Goal: Entertainment & Leisure: Consume media (video, audio)

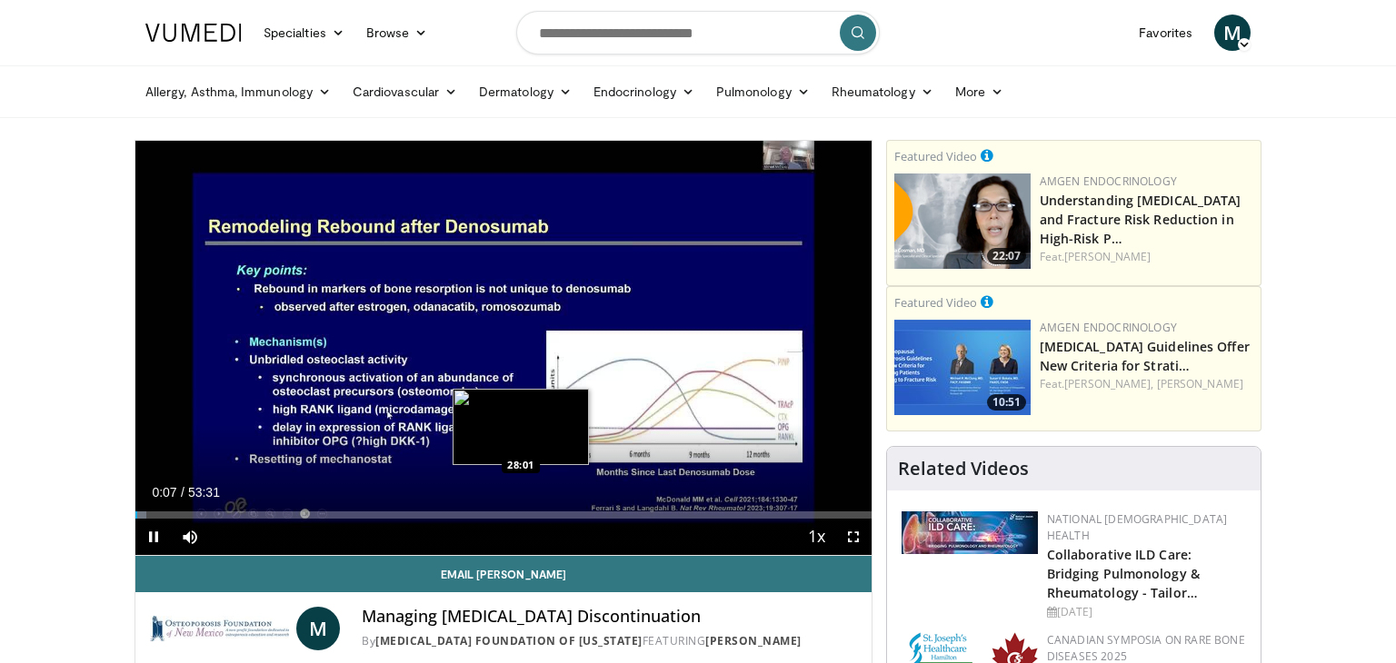
click at [520, 513] on div "Loaded : 1.54% 00:07 28:01" at bounding box center [503, 515] width 736 height 7
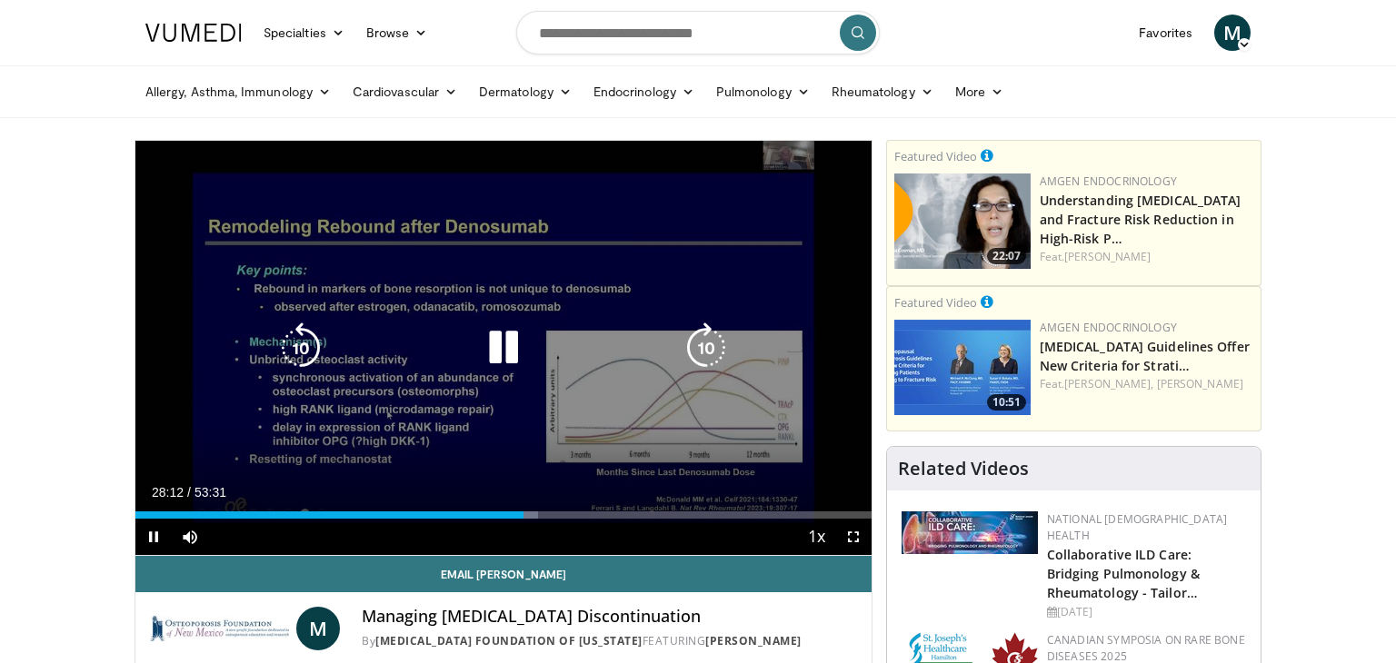
click at [502, 355] on icon "Video Player" at bounding box center [503, 348] width 51 height 51
click at [502, 336] on icon "Video Player" at bounding box center [503, 348] width 51 height 51
click at [502, 337] on icon "Video Player" at bounding box center [503, 348] width 51 height 51
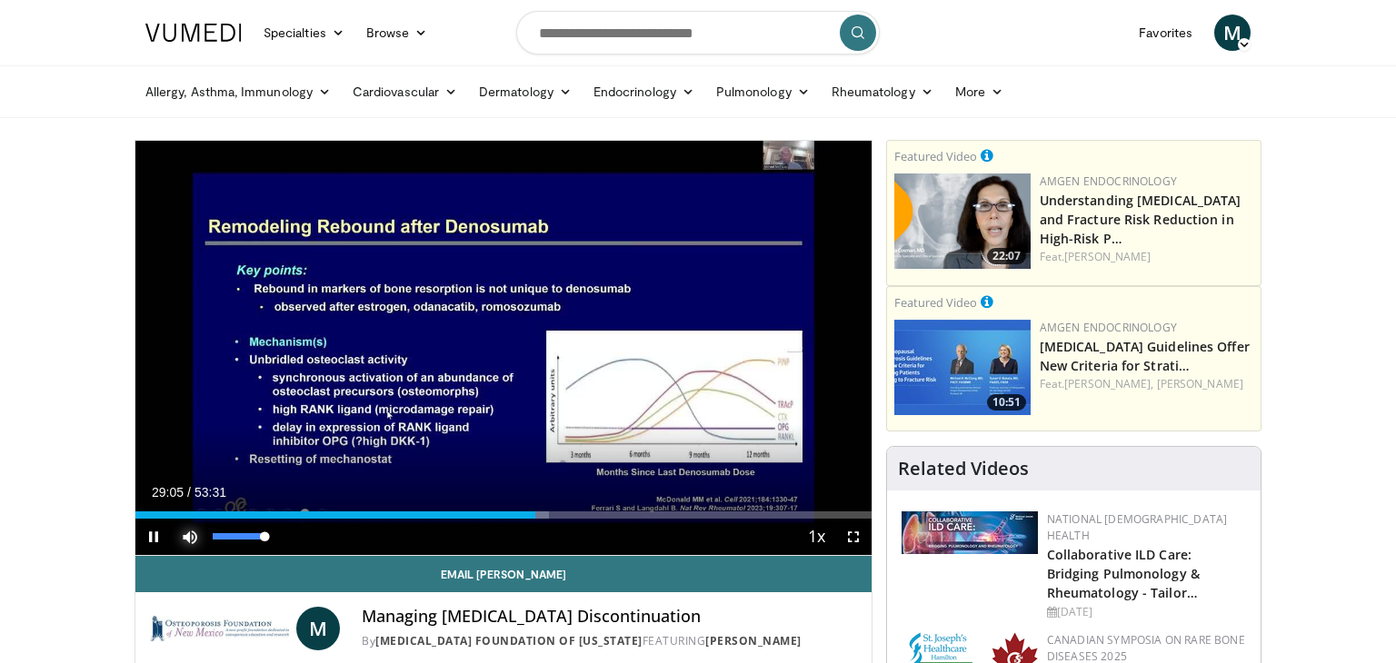
click at [187, 537] on span "Video Player" at bounding box center [190, 537] width 36 height 36
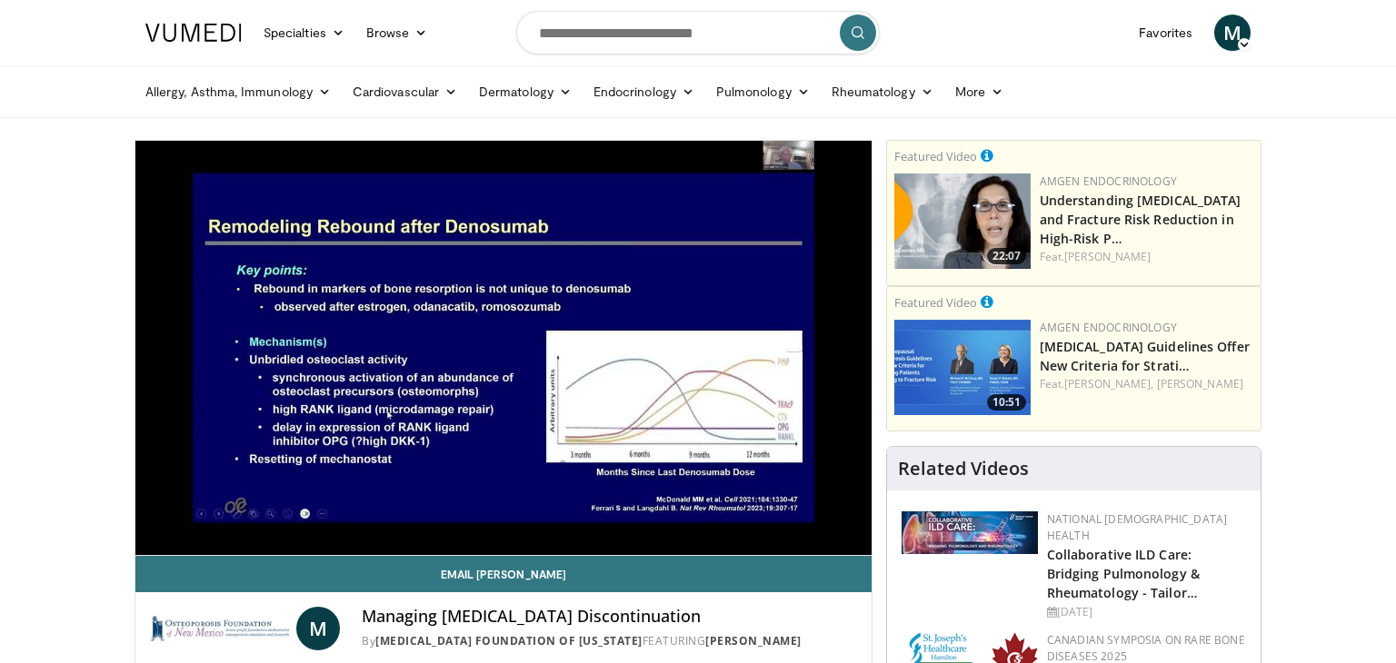
click at [187, 537] on div "10 seconds Tap to unmute" at bounding box center [503, 348] width 736 height 414
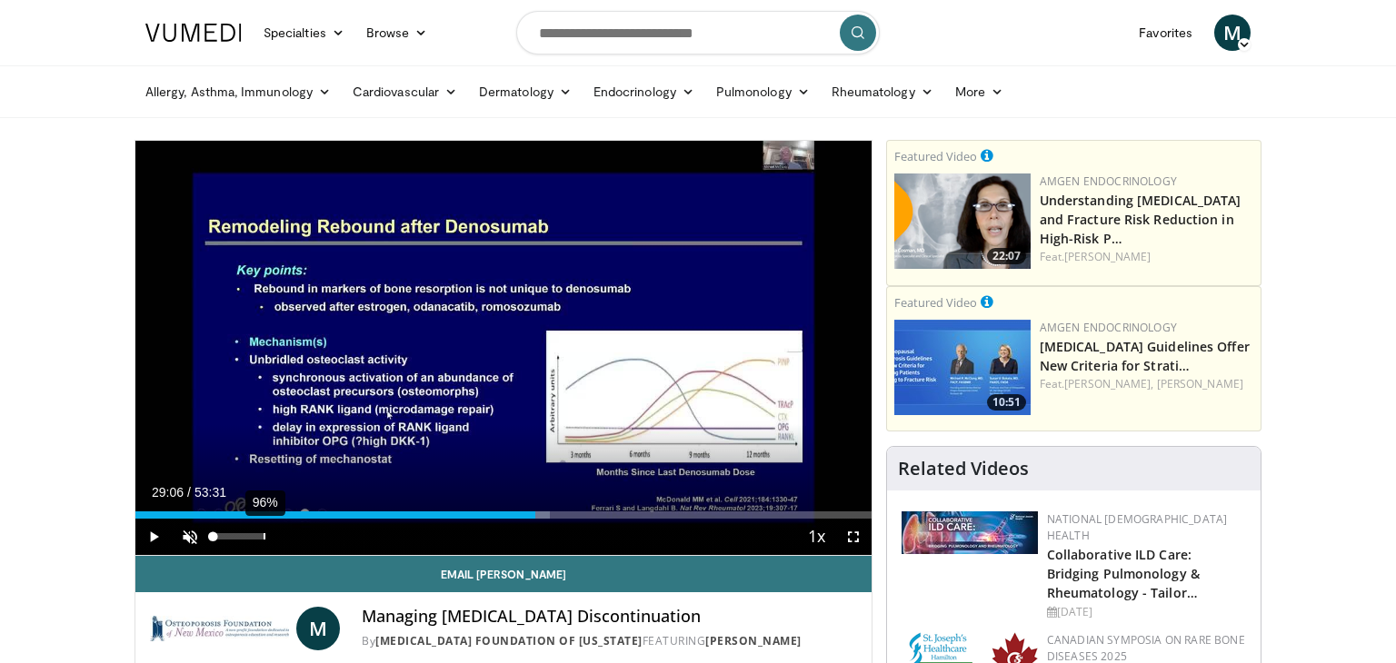
click at [262, 540] on div "96%" at bounding box center [239, 537] width 64 height 36
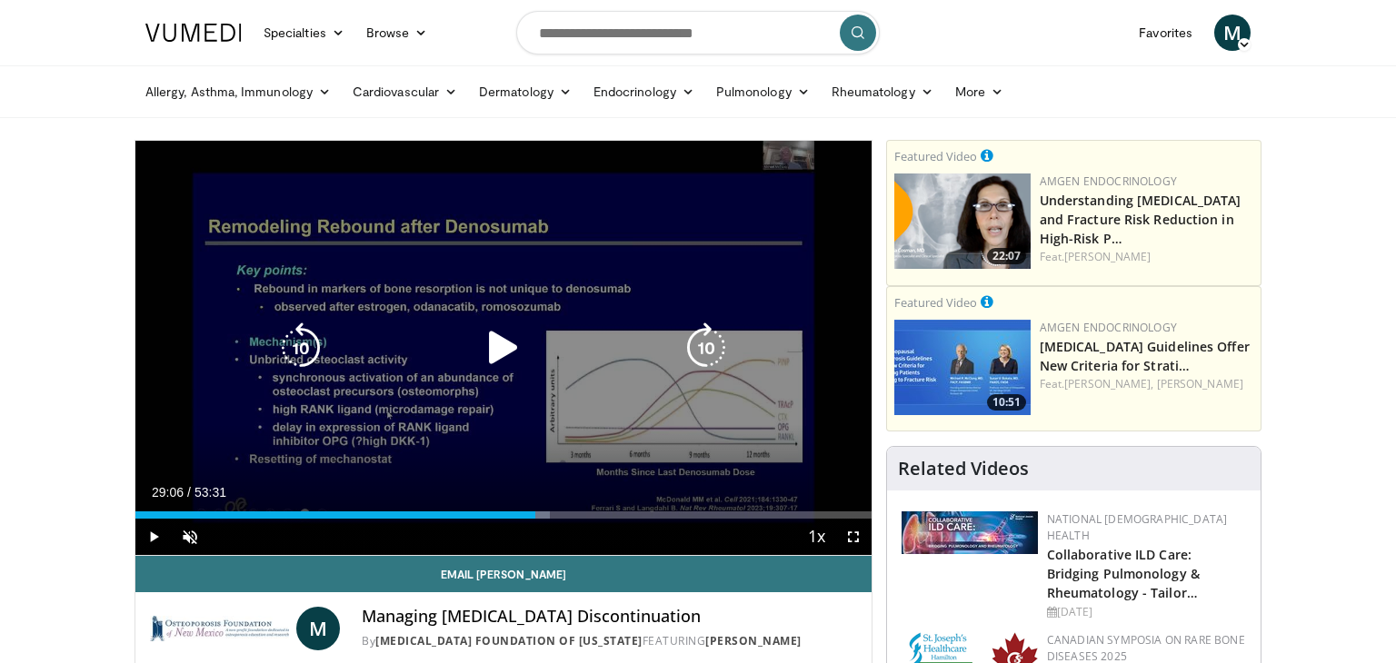
click at [500, 343] on icon "Video Player" at bounding box center [503, 348] width 51 height 51
click at [502, 346] on icon "Video Player" at bounding box center [503, 348] width 51 height 51
click at [506, 344] on icon "Video Player" at bounding box center [503, 348] width 51 height 51
click at [498, 345] on icon "Video Player" at bounding box center [503, 348] width 51 height 51
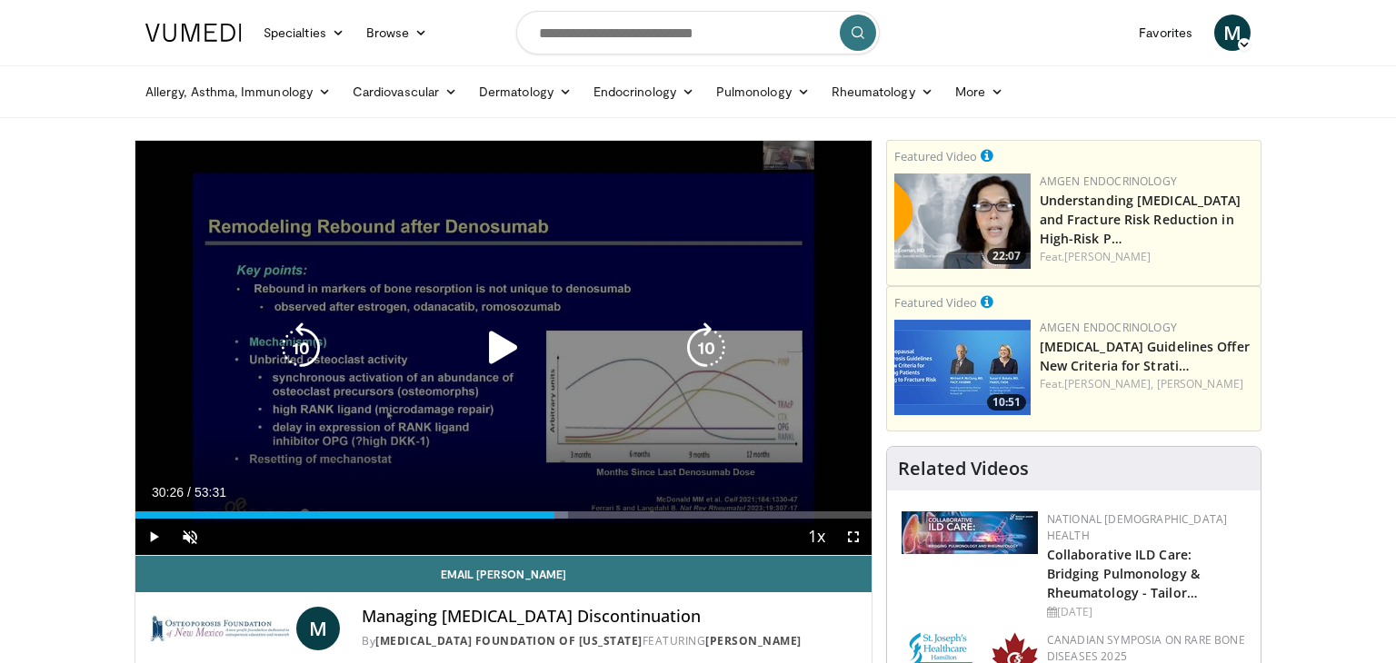
click at [505, 347] on icon "Video Player" at bounding box center [503, 348] width 51 height 51
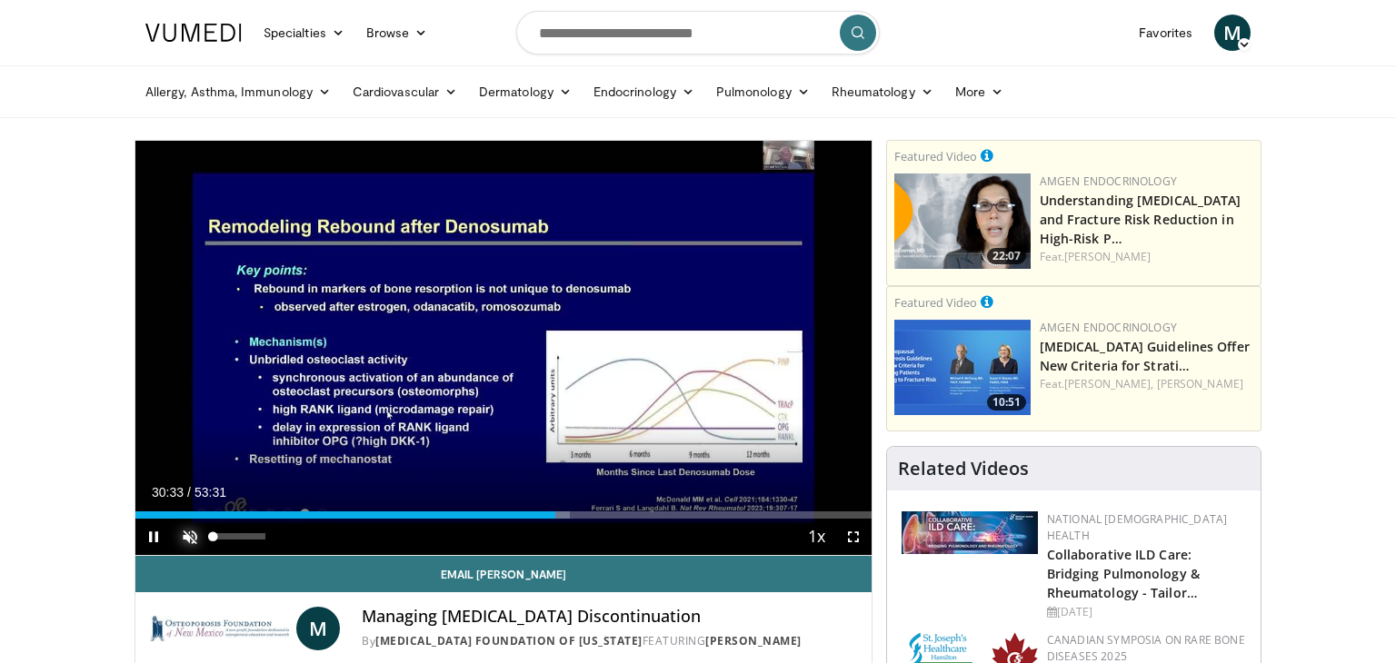
click at [187, 534] on span "Video Player" at bounding box center [190, 537] width 36 height 36
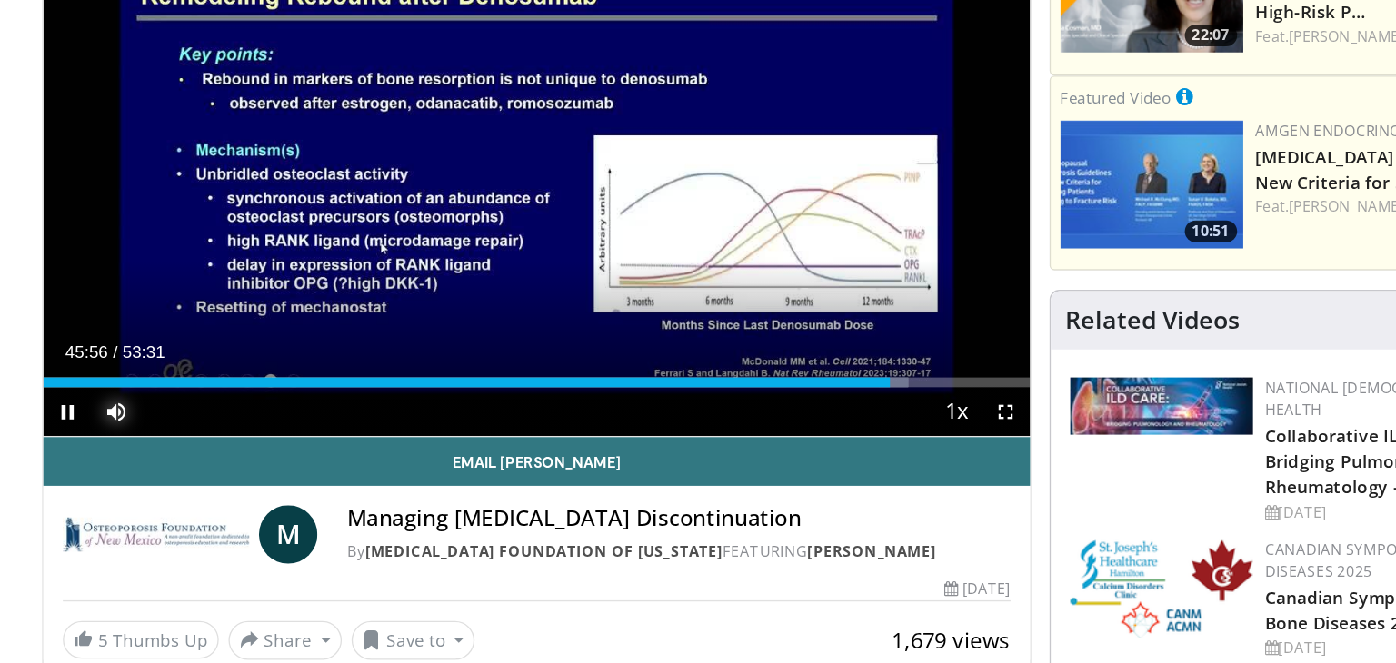
scroll to position [65, 0]
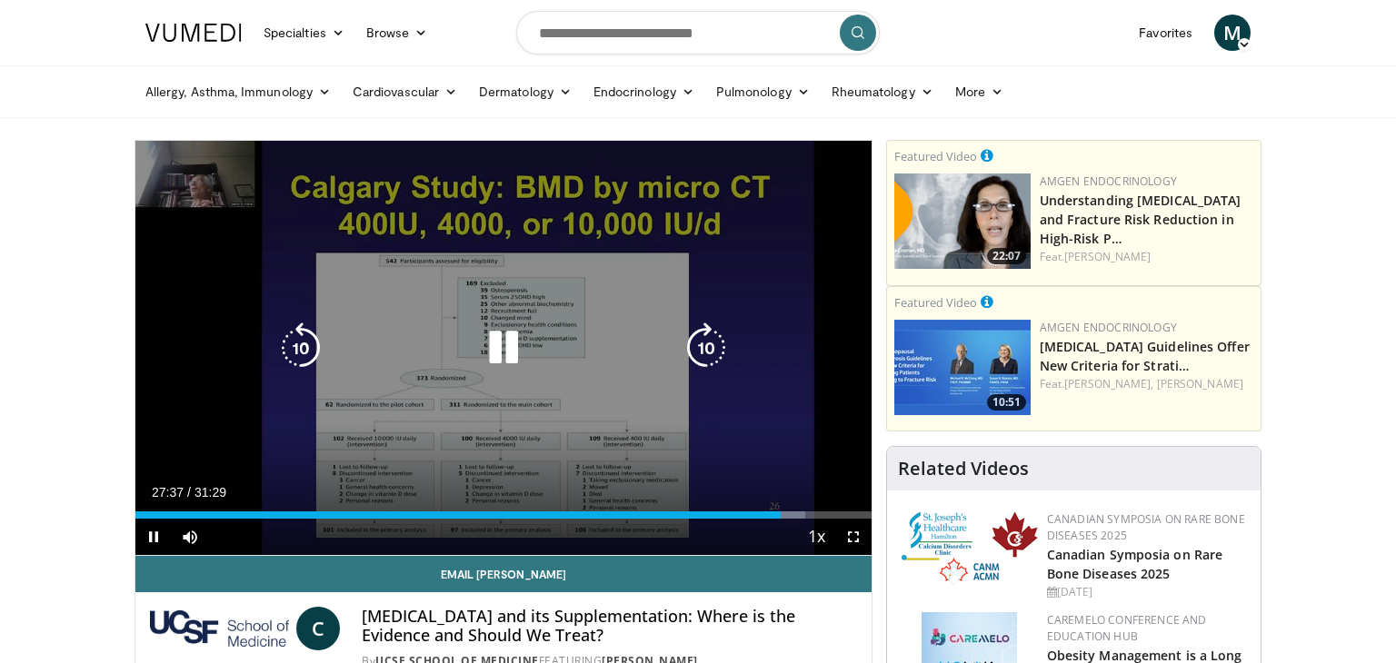
click at [513, 345] on icon "Video Player" at bounding box center [503, 348] width 51 height 51
